Goal: Transaction & Acquisition: Obtain resource

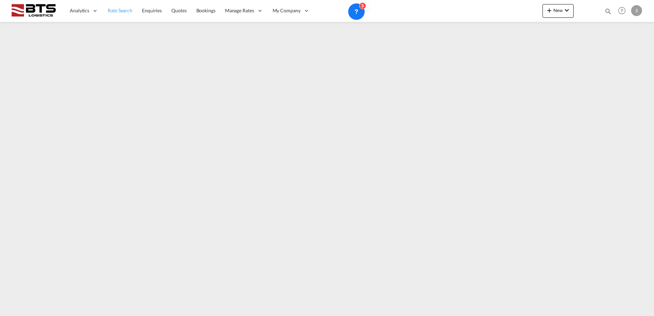
click at [126, 12] on span "Rate Search" at bounding box center [120, 11] width 25 height 6
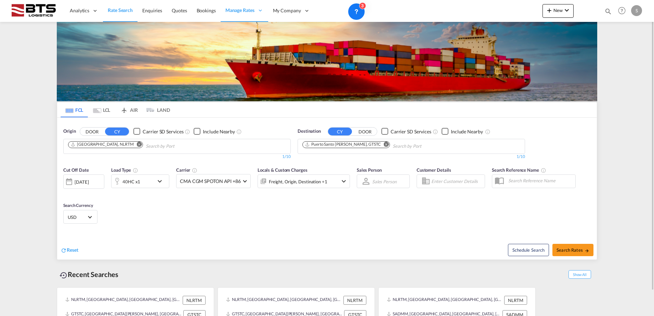
click at [386, 144] on md-icon "Remove" at bounding box center [386, 144] width 5 height 5
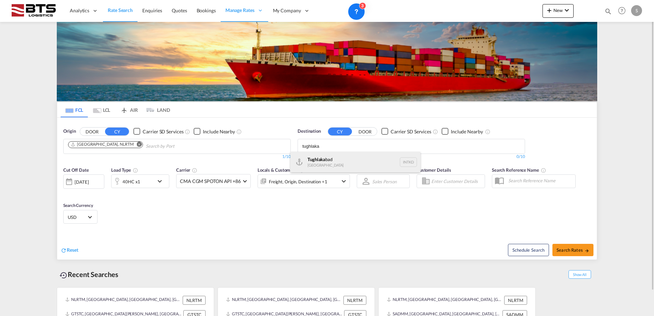
type input "tughlaka"
click at [359, 153] on div "Tughlaka [GEOGRAPHIC_DATA] INTKD" at bounding box center [356, 162] width 130 height 21
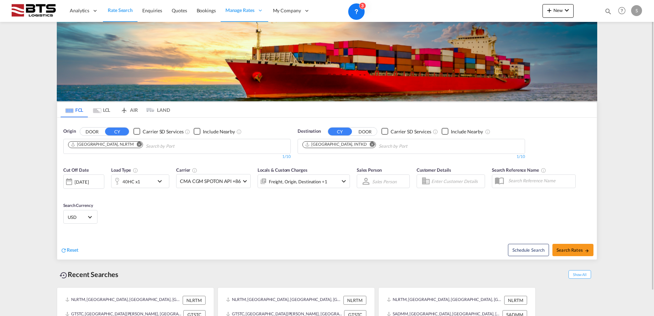
click at [147, 182] on div "40HC x1" at bounding box center [133, 182] width 42 height 14
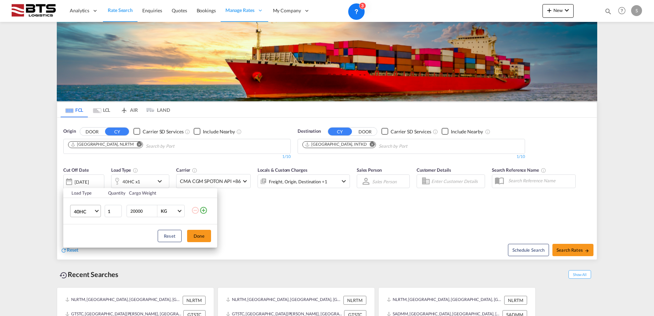
click at [83, 213] on span "40HC" at bounding box center [84, 211] width 20 height 7
click at [94, 182] on md-option "20GP" at bounding box center [91, 178] width 47 height 16
click at [198, 233] on button "Done" at bounding box center [199, 236] width 24 height 12
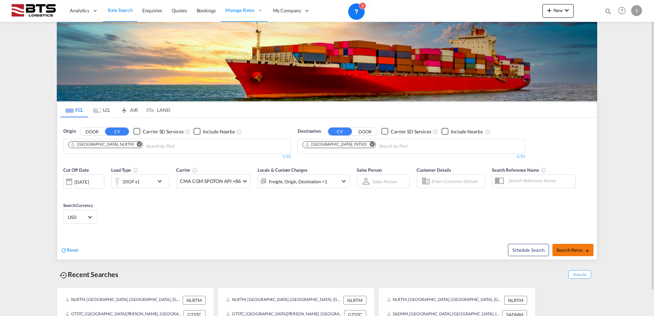
click at [585, 250] on md-icon "icon-arrow-right" at bounding box center [587, 250] width 5 height 5
type input "NLRTM to INTKD / [DATE]"
